Goal: Task Accomplishment & Management: Use online tool/utility

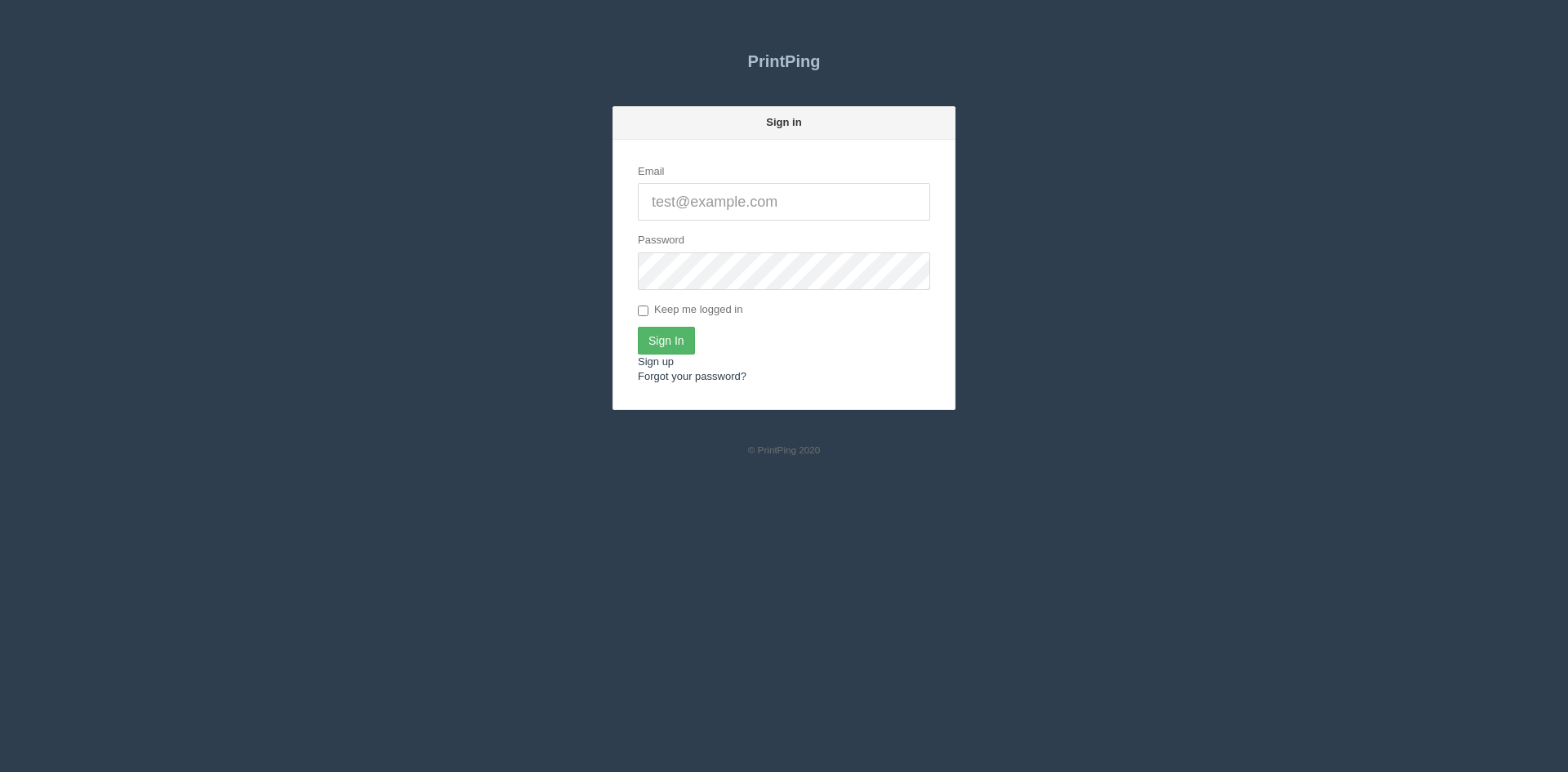
type input "[PERSON_NAME][EMAIL_ADDRESS][DOMAIN_NAME]"
click at [663, 334] on input "Sign In" at bounding box center [666, 340] width 58 height 28
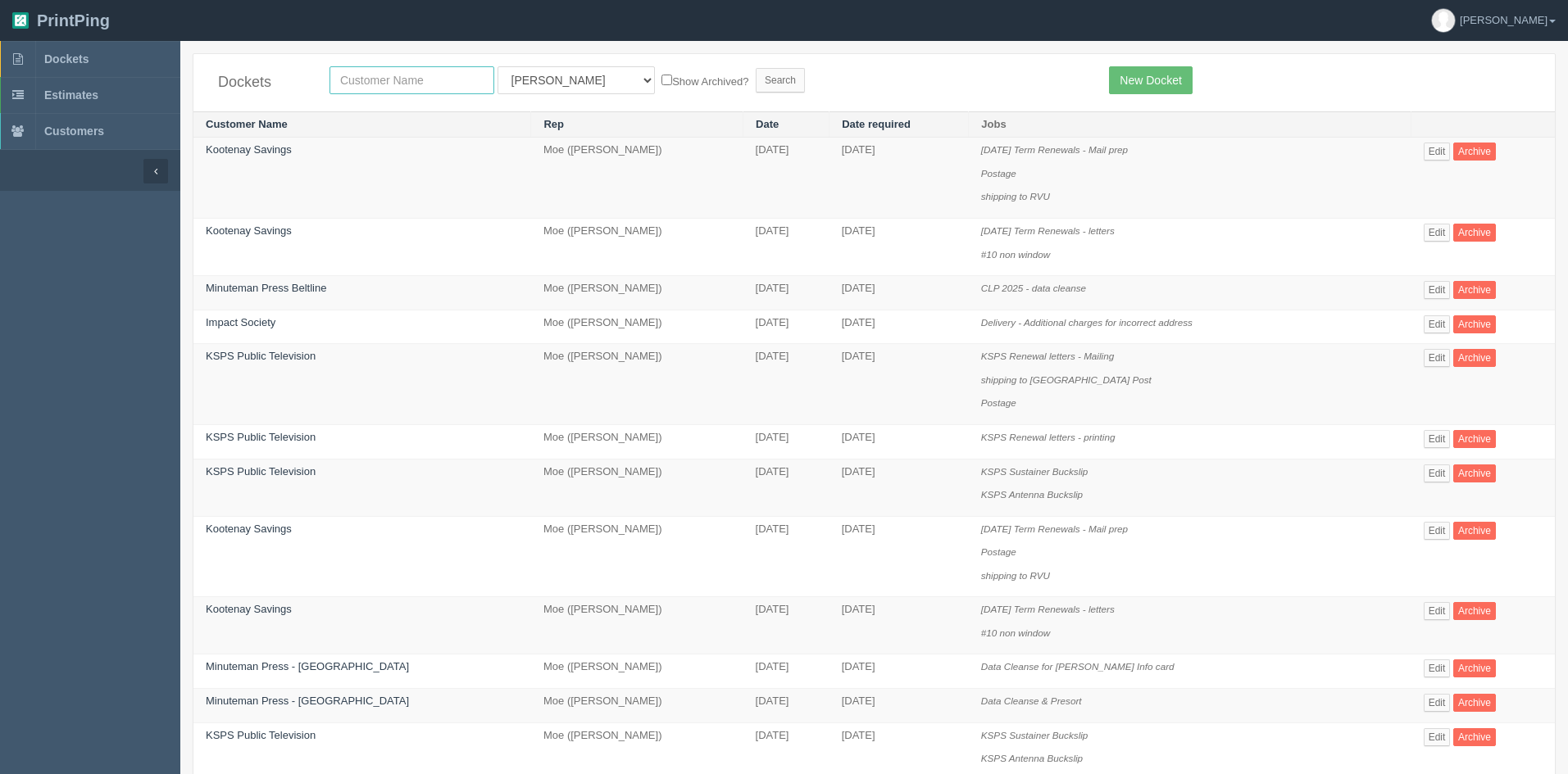
click at [405, 84] on input "text" at bounding box center [411, 80] width 165 height 28
type input "process c"
click at [515, 75] on select "All Users [PERSON_NAME] Test 1 [PERSON_NAME] [PERSON_NAME] [PERSON_NAME] France…" at bounding box center [576, 80] width 158 height 28
select select
click at [497, 66] on select "All Users [PERSON_NAME] Test 1 [PERSON_NAME] [PERSON_NAME] [PERSON_NAME] France…" at bounding box center [576, 80] width 158 height 28
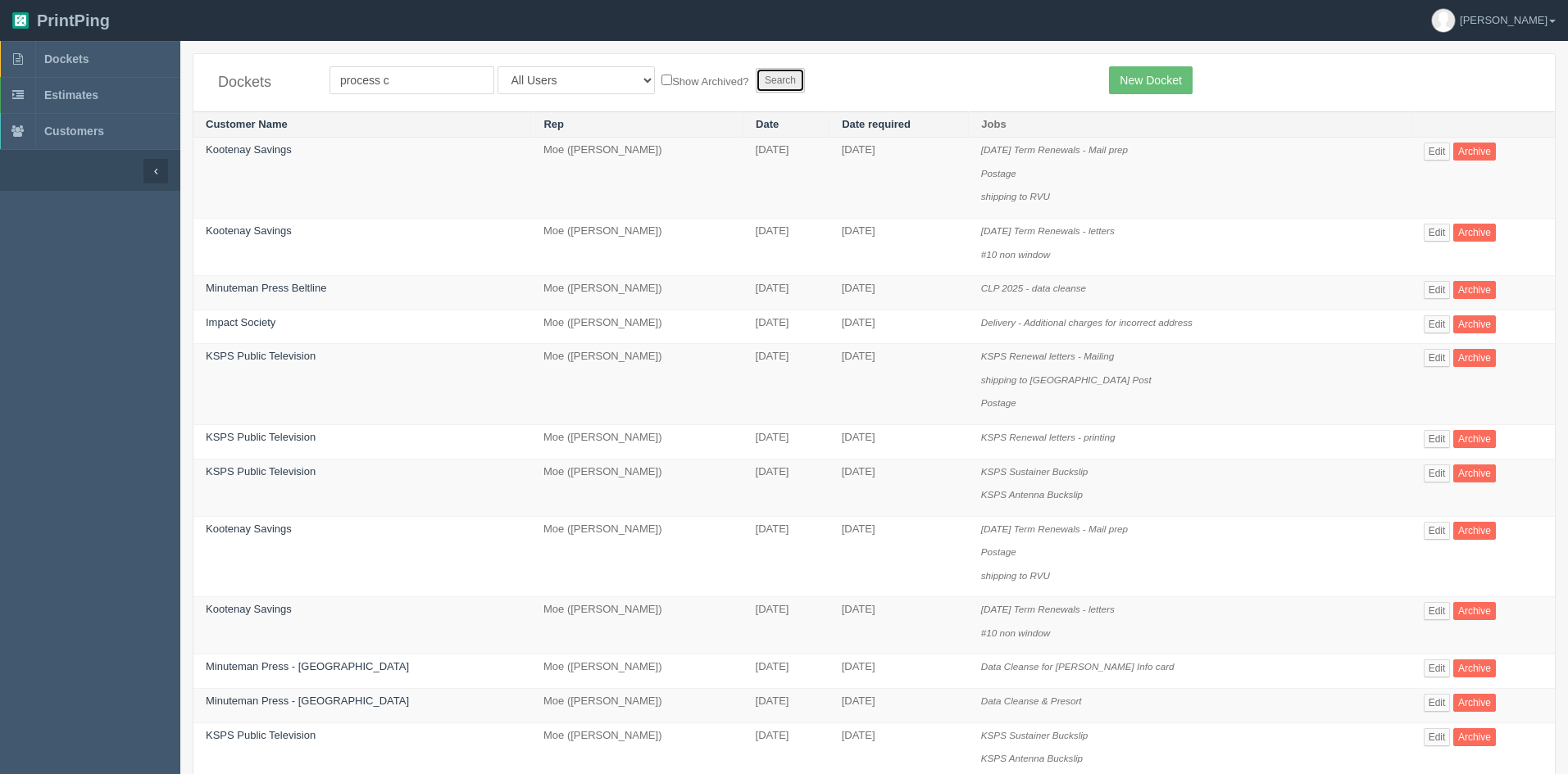
click at [755, 71] on input "Search" at bounding box center [779, 80] width 49 height 25
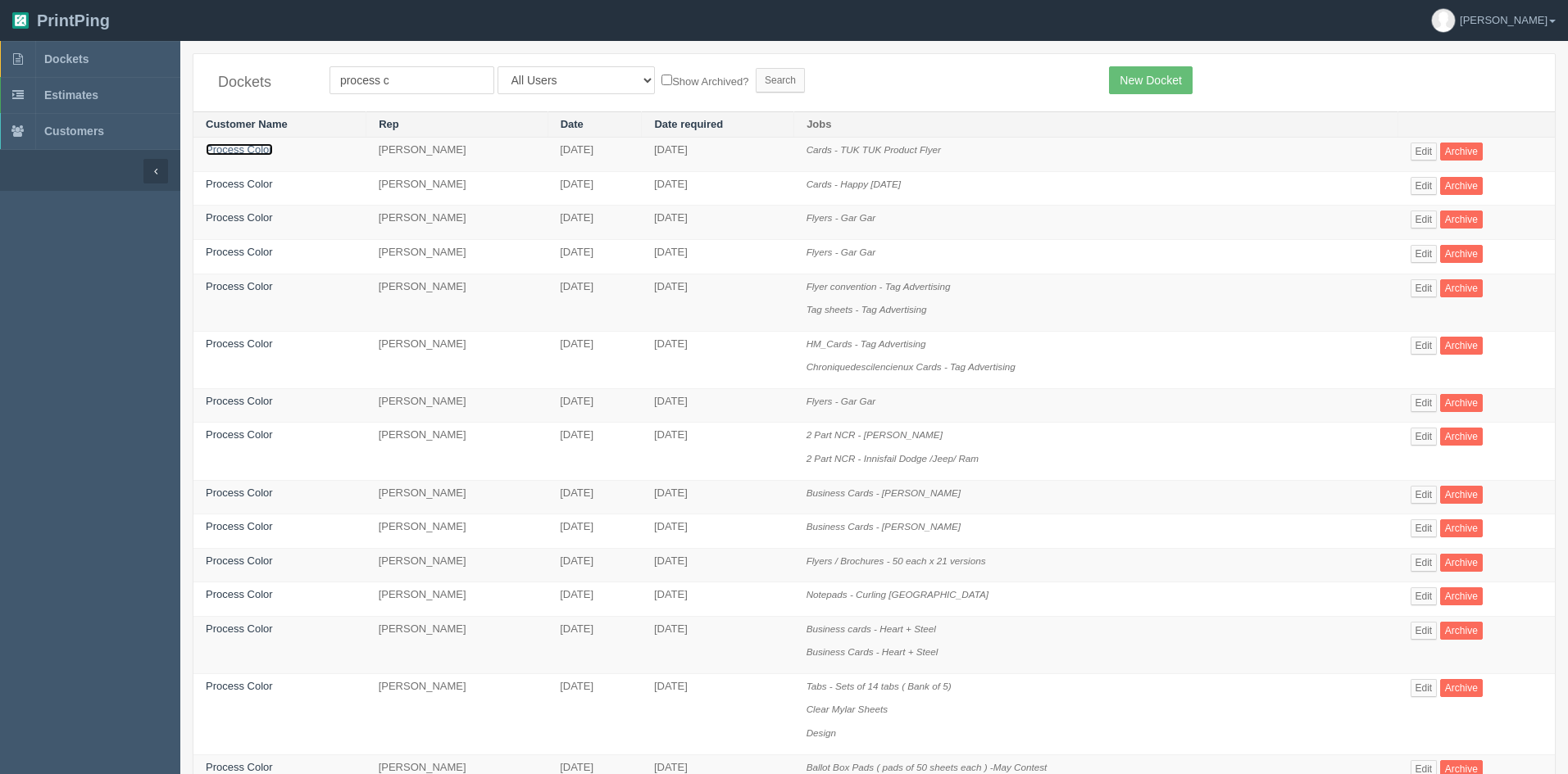
click at [254, 156] on link "Process Color" at bounding box center [240, 149] width 67 height 12
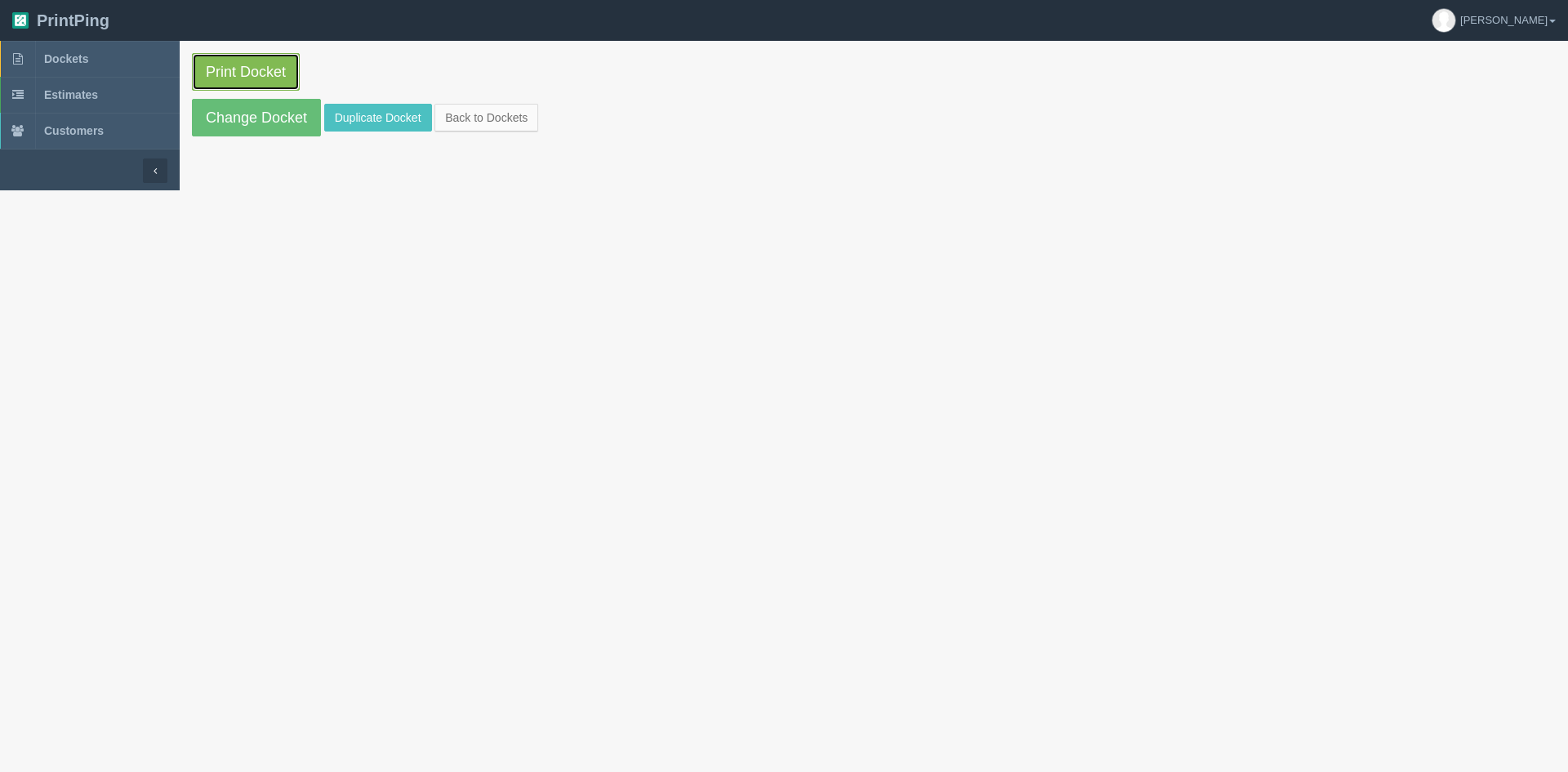
click at [253, 73] on link "Print Docket" at bounding box center [245, 72] width 107 height 38
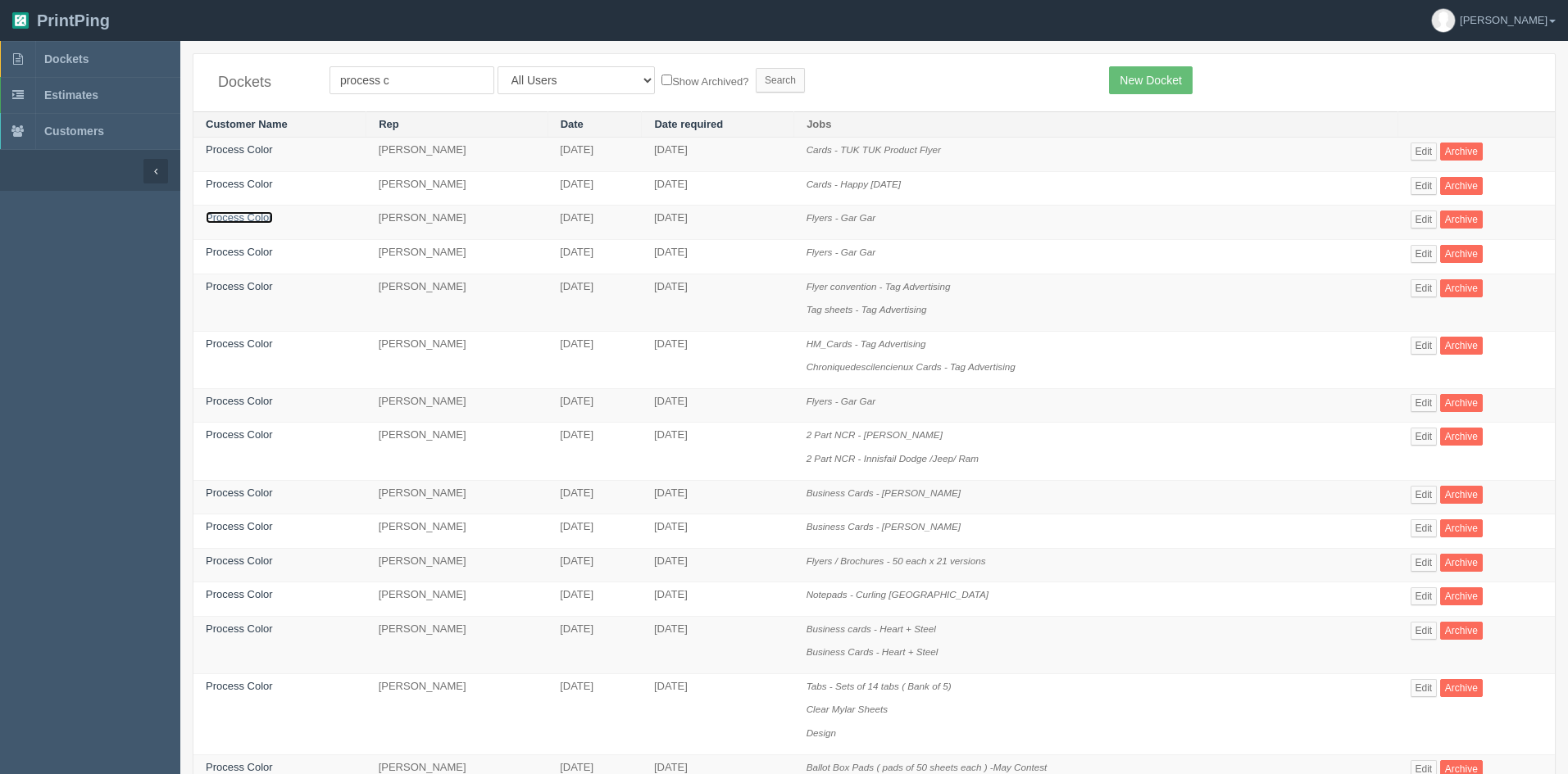
click at [255, 216] on link "Process Color" at bounding box center [240, 217] width 67 height 12
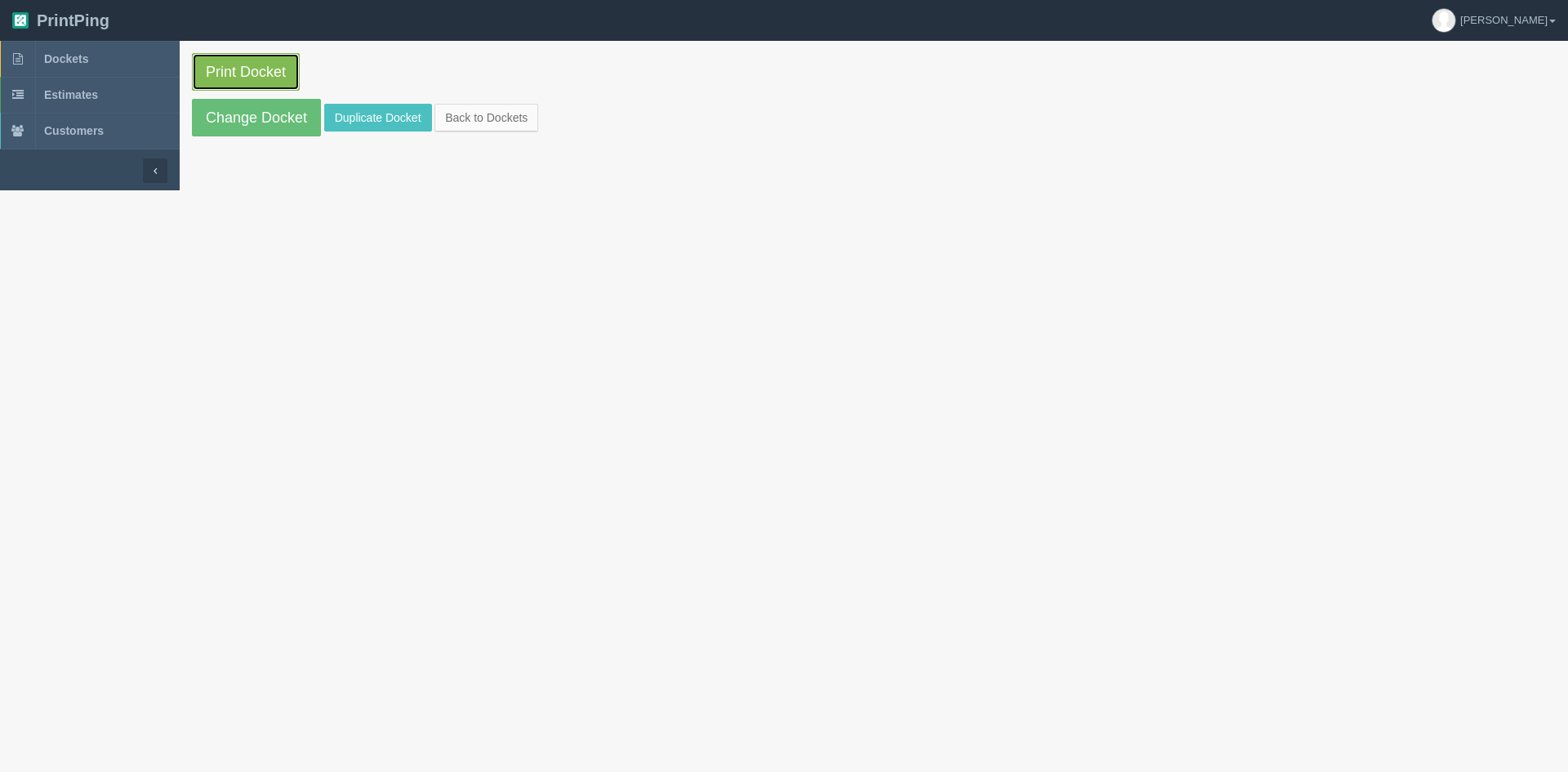
click at [222, 58] on link "Print Docket" at bounding box center [245, 72] width 107 height 38
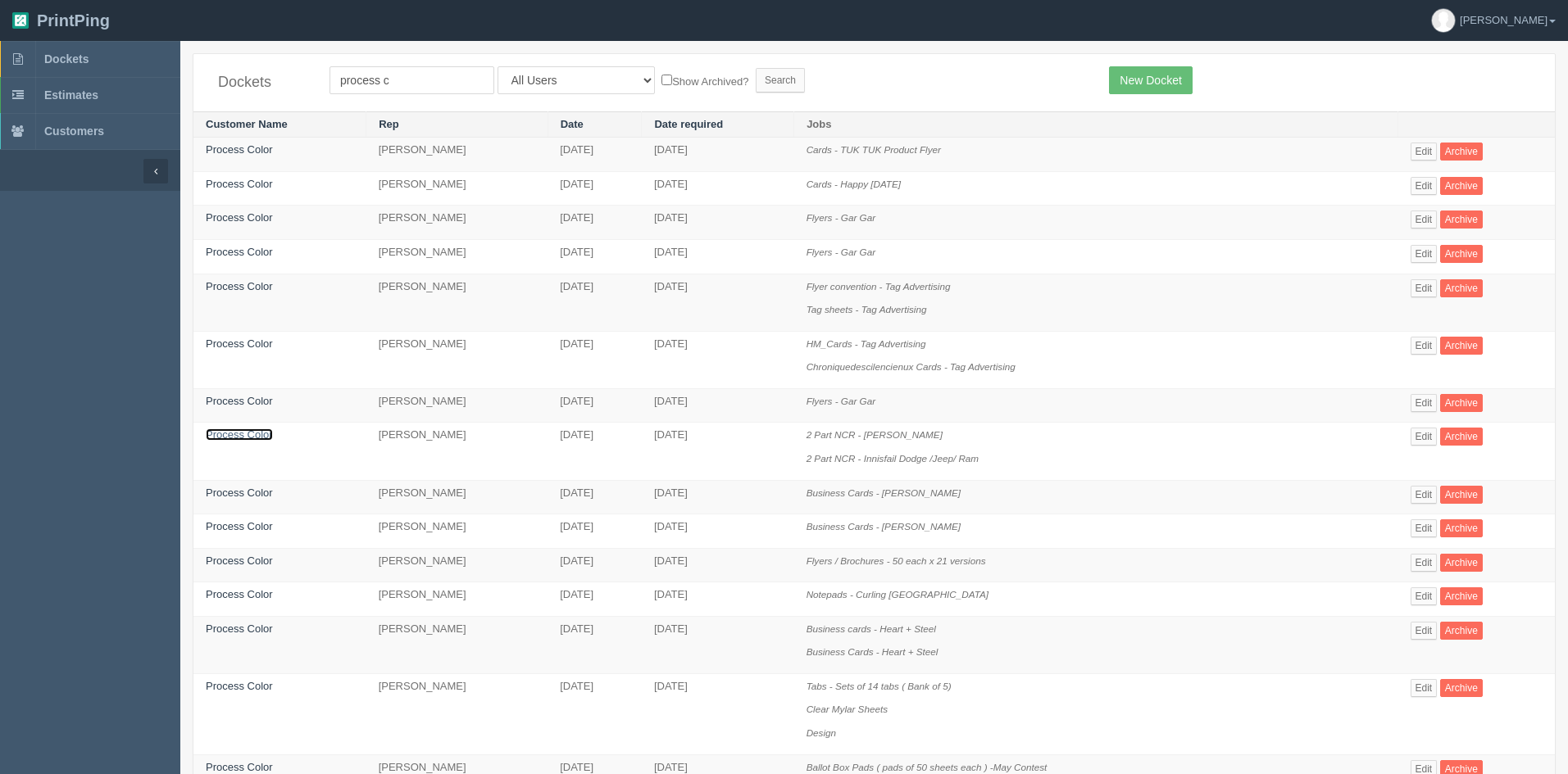
click at [232, 433] on link "Process Color" at bounding box center [240, 434] width 67 height 12
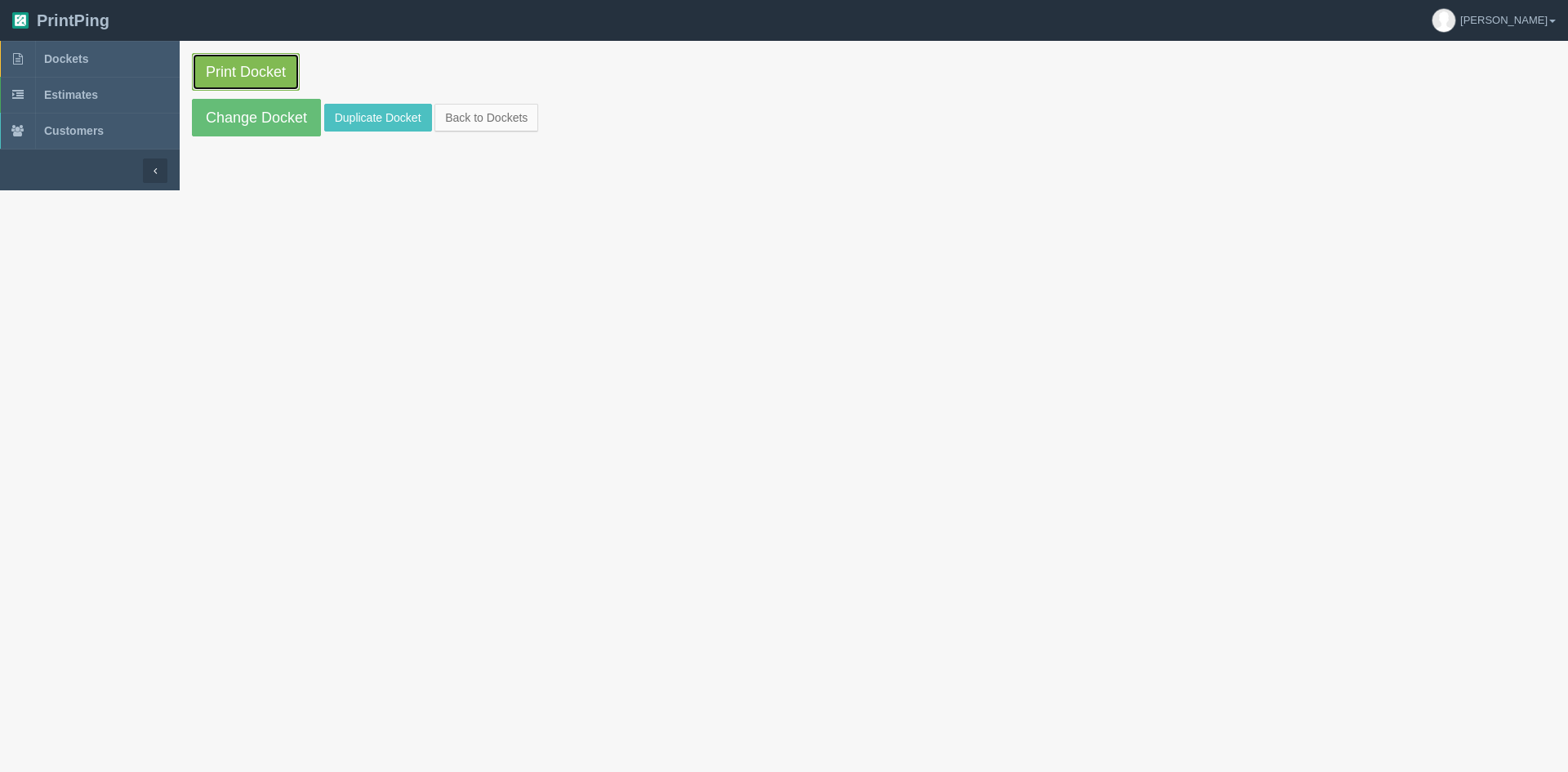
click at [274, 76] on link "Print Docket" at bounding box center [245, 72] width 107 height 38
